Goal: Task Accomplishment & Management: Complete application form

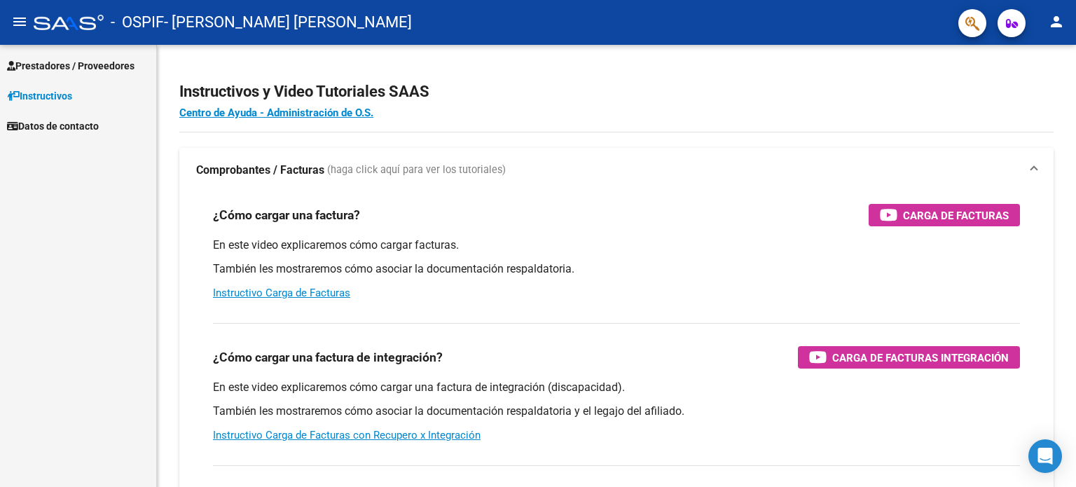
click at [19, 25] on mat-icon "menu" at bounding box center [19, 21] width 17 height 17
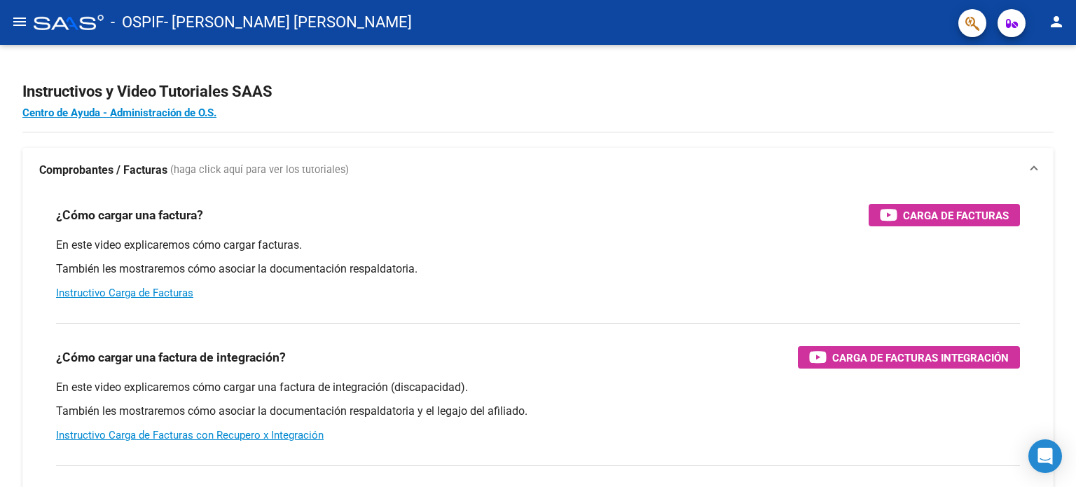
click at [17, 27] on mat-icon "menu" at bounding box center [19, 21] width 17 height 17
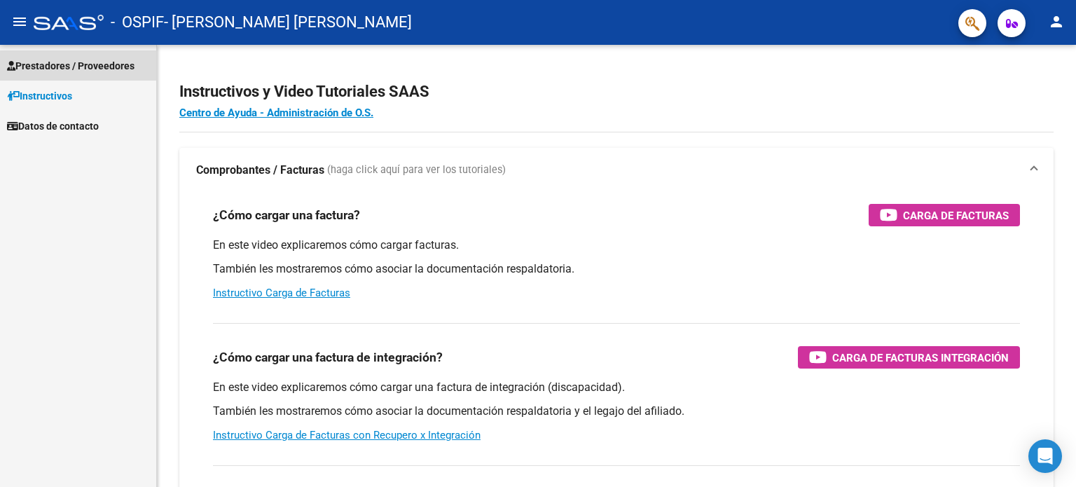
click at [60, 72] on link "Prestadores / Proveedores" at bounding box center [78, 65] width 156 height 30
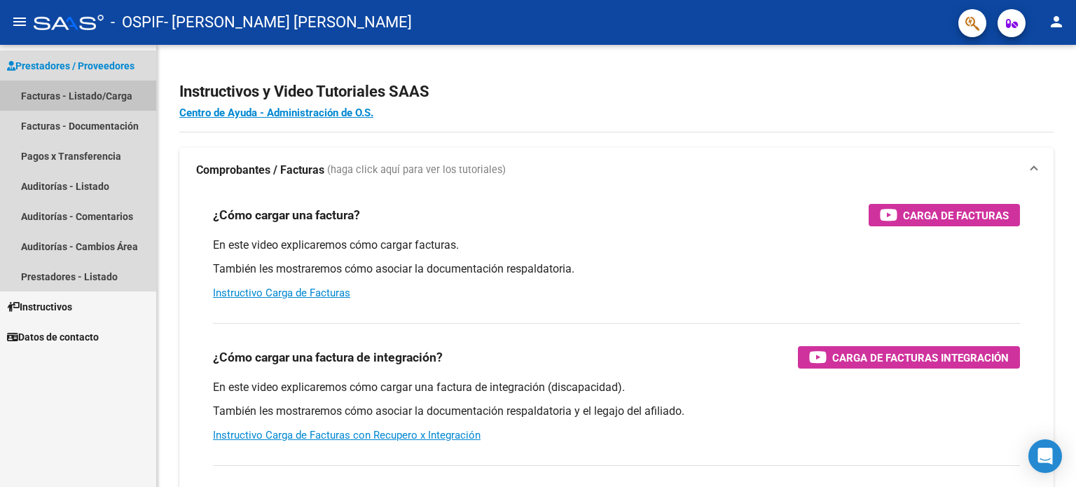
click at [92, 95] on link "Facturas - Listado/Carga" at bounding box center [78, 96] width 156 height 30
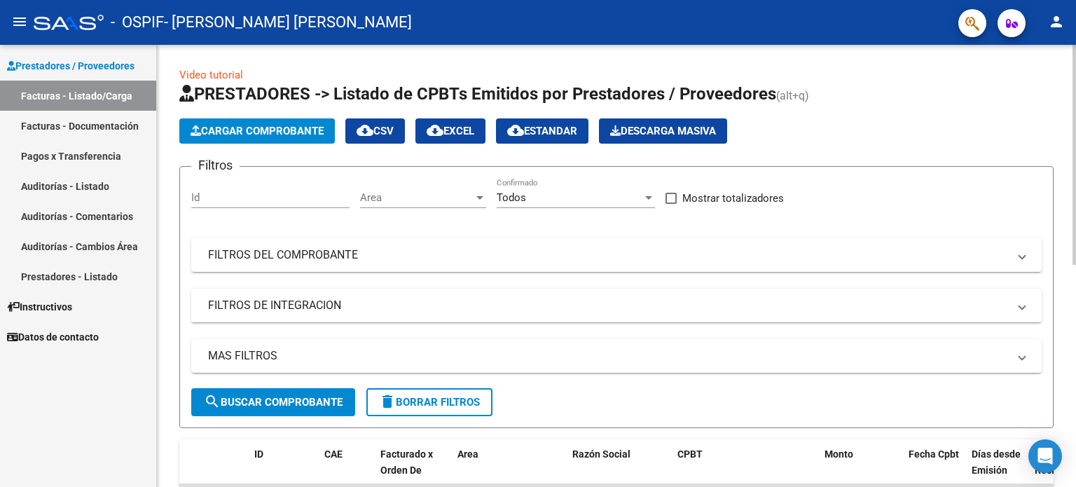
click at [317, 125] on span "Cargar Comprobante" at bounding box center [257, 131] width 133 height 13
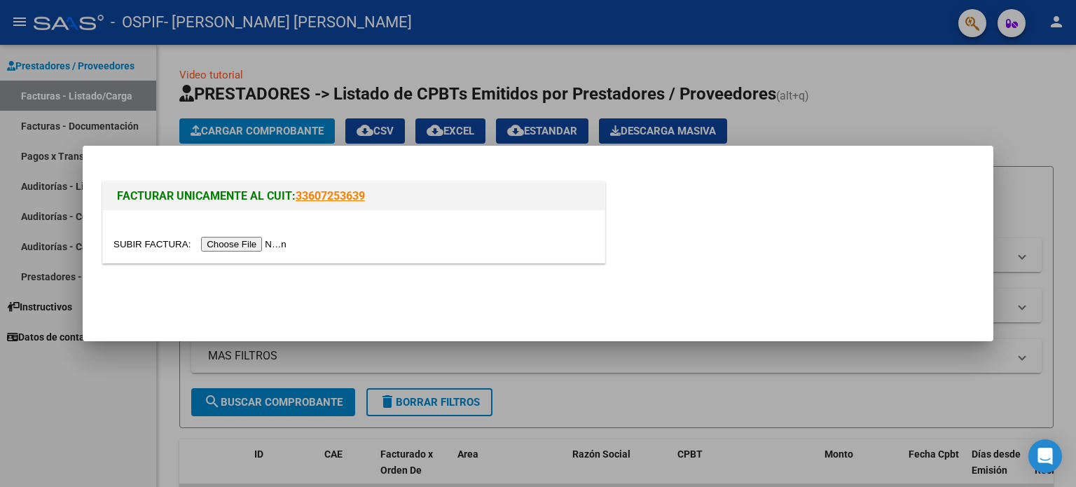
click at [274, 243] on input "file" at bounding box center [202, 244] width 177 height 15
click at [275, 236] on div at bounding box center [354, 244] width 481 height 16
click at [274, 242] on input "file" at bounding box center [202, 244] width 177 height 15
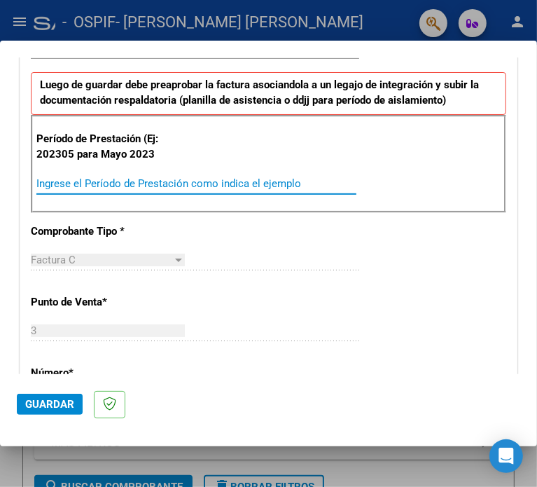
click at [140, 180] on input "Ingrese el Período de Prestación como indica el ejemplo" at bounding box center [111, 183] width 151 height 13
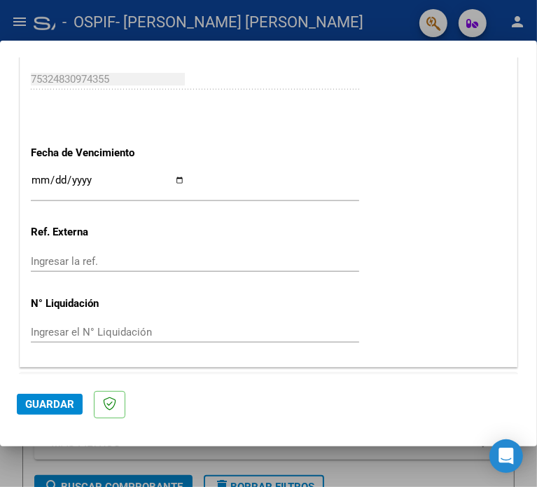
scroll to position [911, 0]
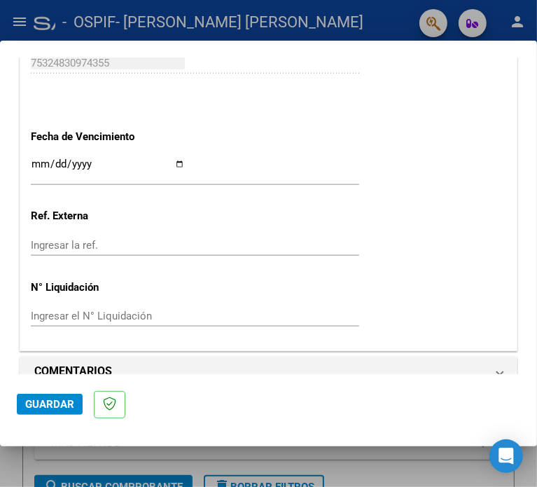
type input "202307"
click at [115, 165] on input "Ingresar la fecha" at bounding box center [108, 169] width 154 height 22
click at [94, 159] on input "Ingresar la fecha" at bounding box center [108, 169] width 154 height 22
click at [45, 164] on input "Ingresar la fecha" at bounding box center [108, 169] width 154 height 22
click at [40, 165] on input "Ingresar la fecha" at bounding box center [108, 169] width 154 height 22
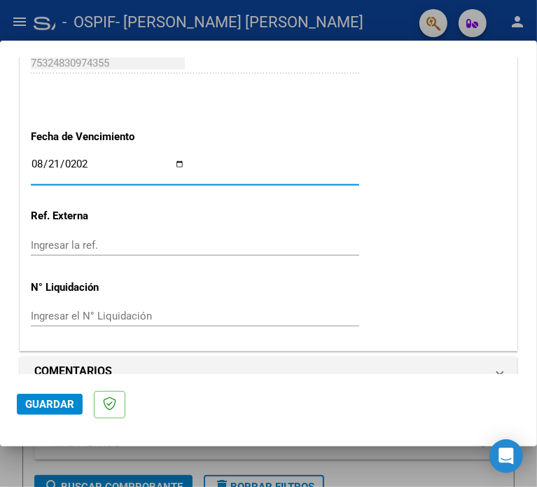
type input "[DATE]"
click at [77, 240] on input "Ingresar la ref." at bounding box center [108, 245] width 154 height 13
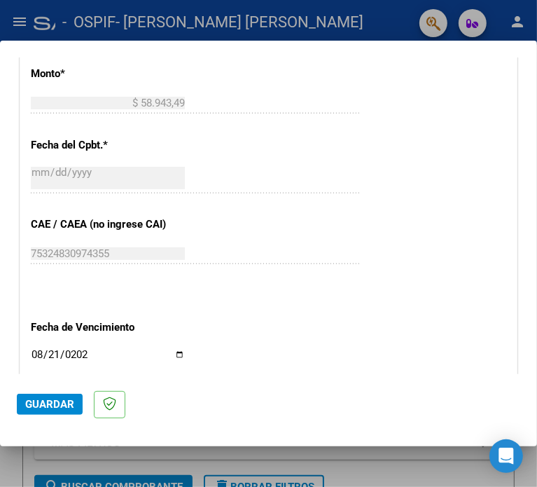
scroll to position [931, 0]
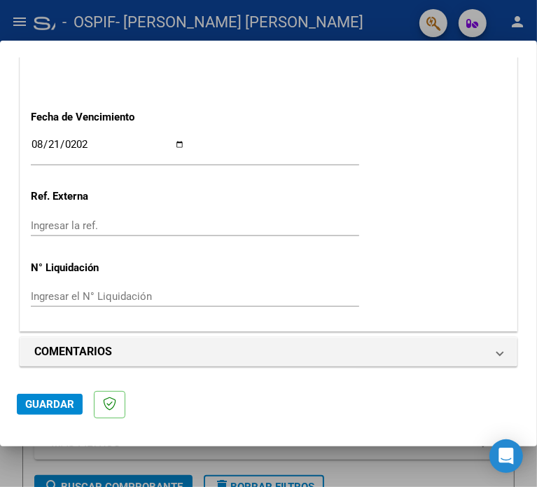
click at [69, 400] on span "Guardar" at bounding box center [49, 404] width 49 height 13
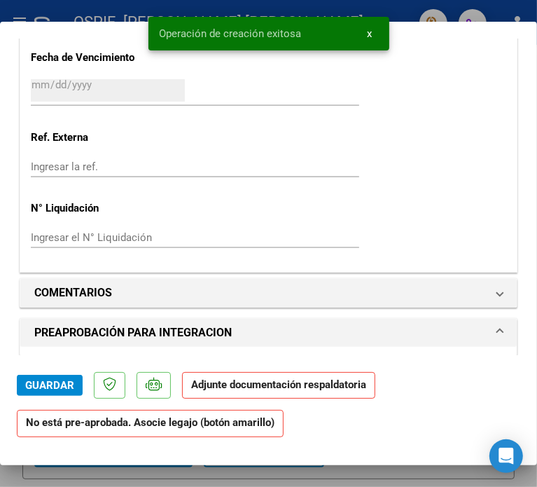
scroll to position [1261, 0]
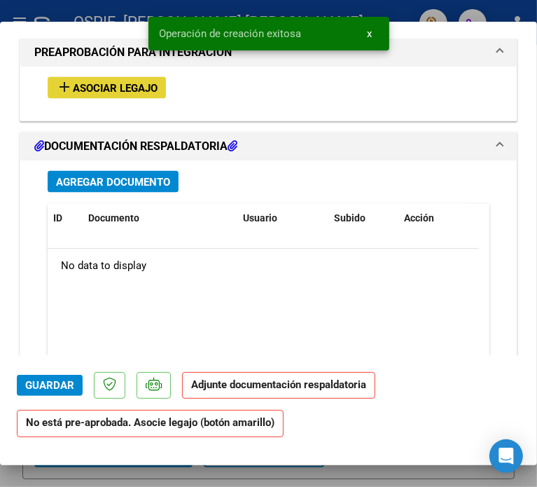
click at [104, 86] on span "Asociar Legajo" at bounding box center [115, 88] width 85 height 13
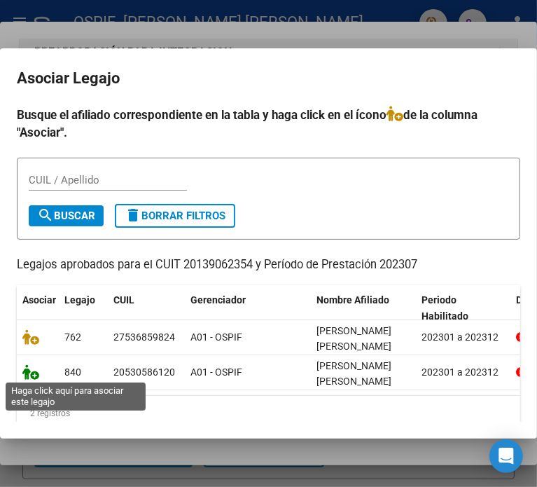
click at [29, 372] on icon at bounding box center [30, 371] width 17 height 15
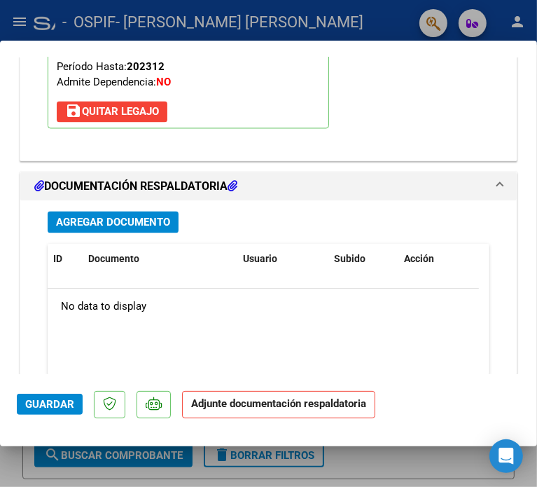
scroll to position [1376, 0]
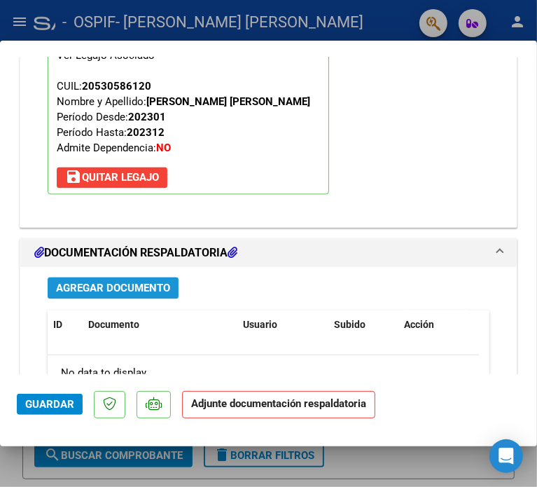
click at [88, 287] on span "Agregar Documento" at bounding box center [113, 288] width 114 height 13
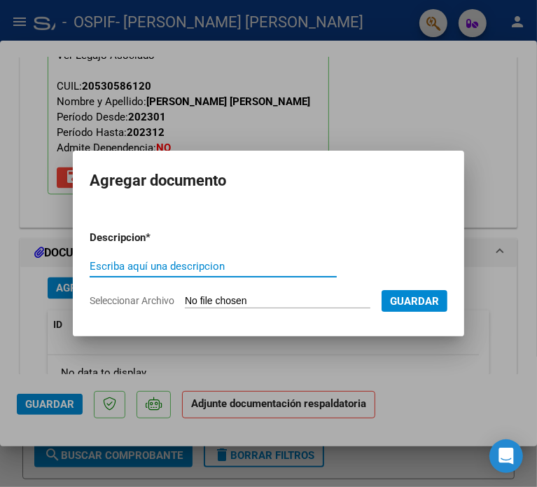
click at [148, 266] on input "Escriba aquí una descripcion" at bounding box center [213, 266] width 247 height 13
click at [142, 261] on input "Escriba aquí una descripcion" at bounding box center [213, 266] width 247 height 13
click at [198, 299] on input "Seleccionar Archivo" at bounding box center [278, 301] width 186 height 13
type input "C:\fakepath\Villar202307.pdf"
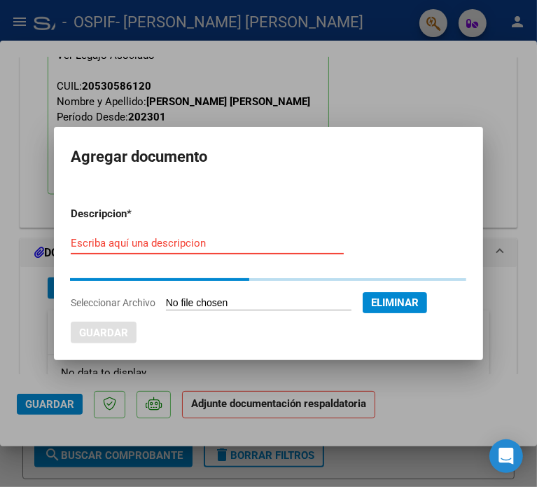
click at [163, 243] on input "Escriba aquí una descripcion" at bounding box center [207, 243] width 273 height 13
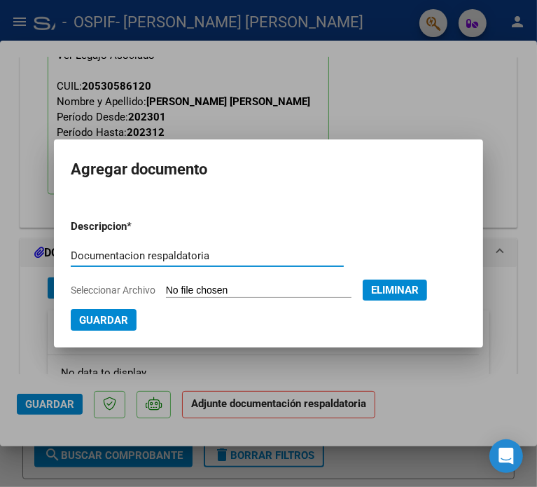
type input "Documentacion respaldatoria"
click at [79, 327] on button "Guardar" at bounding box center [104, 320] width 66 height 22
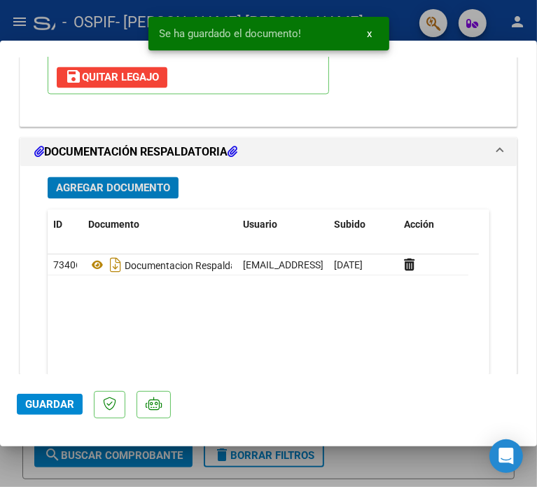
scroll to position [1586, 0]
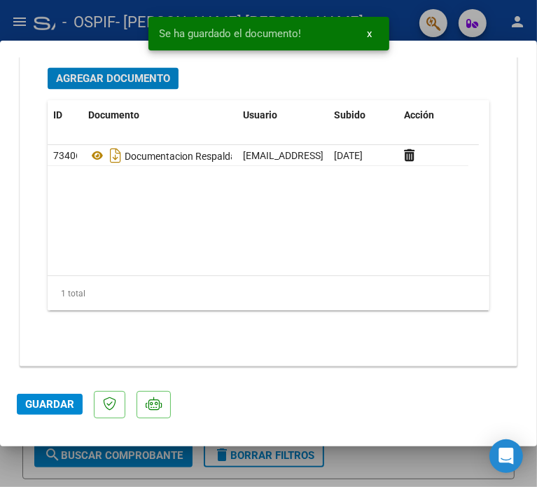
click at [60, 401] on span "Guardar" at bounding box center [49, 404] width 49 height 13
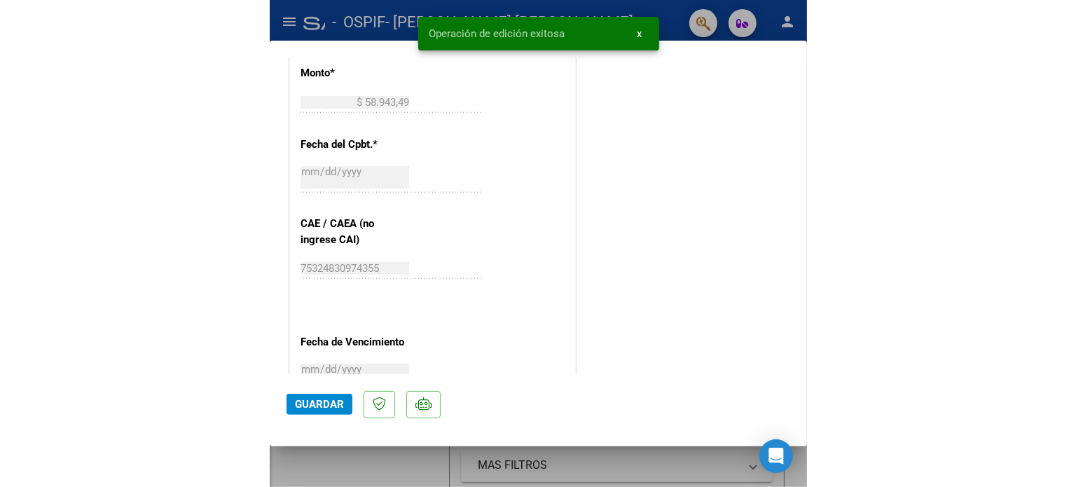
scroll to position [800, 0]
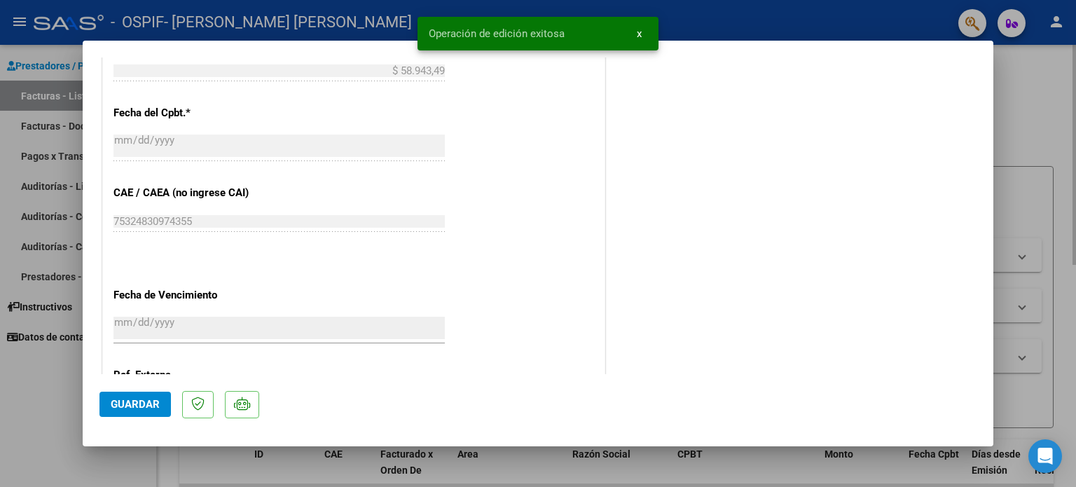
drag, startPoint x: 1013, startPoint y: 88, endPoint x: 746, endPoint y: 306, distance: 344.7
click at [1012, 87] on div at bounding box center [538, 243] width 1076 height 487
type input "$ 0,00"
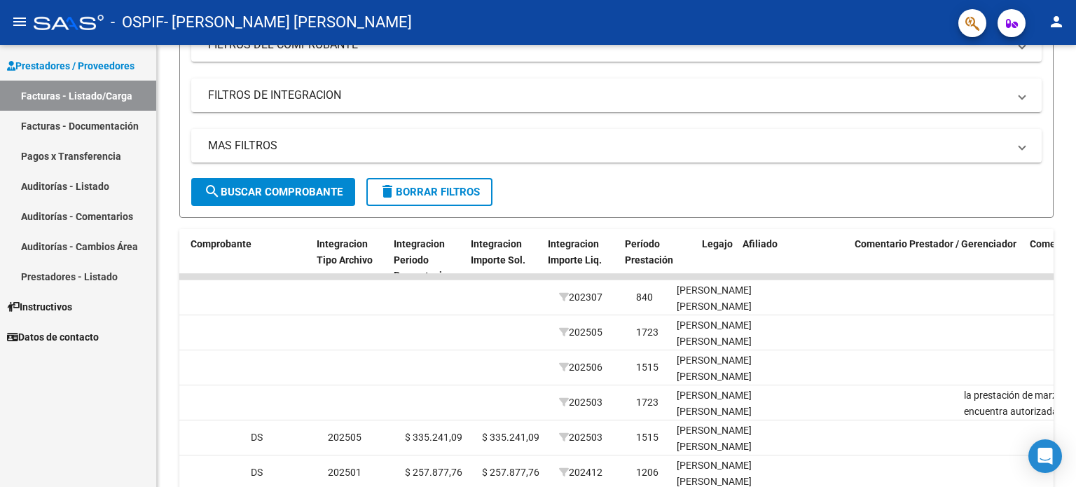
scroll to position [0, 1502]
